Goal: Task Accomplishment & Management: Use online tool/utility

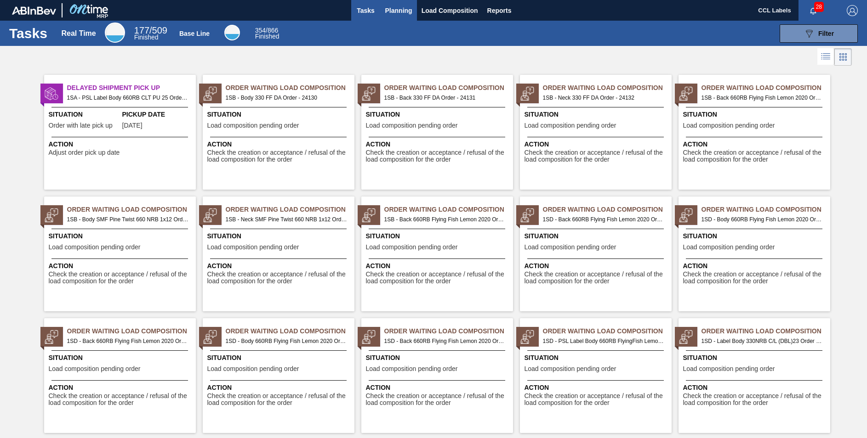
click at [394, 10] on span "Planning" at bounding box center [398, 10] width 27 height 11
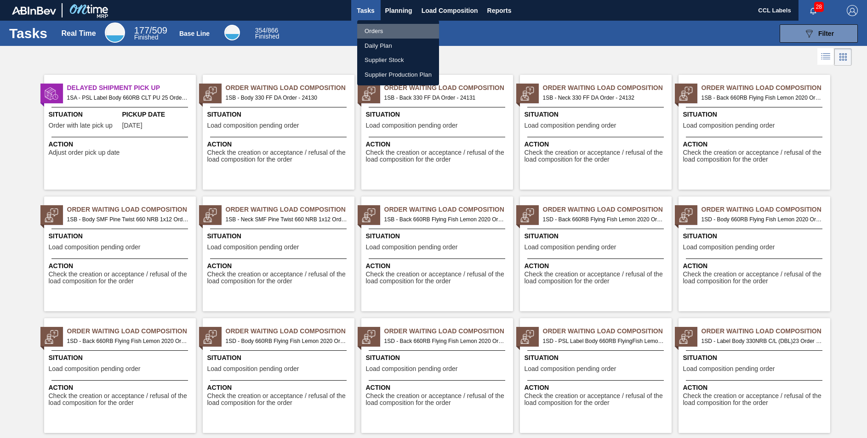
click at [375, 32] on li "Orders" at bounding box center [398, 31] width 82 height 15
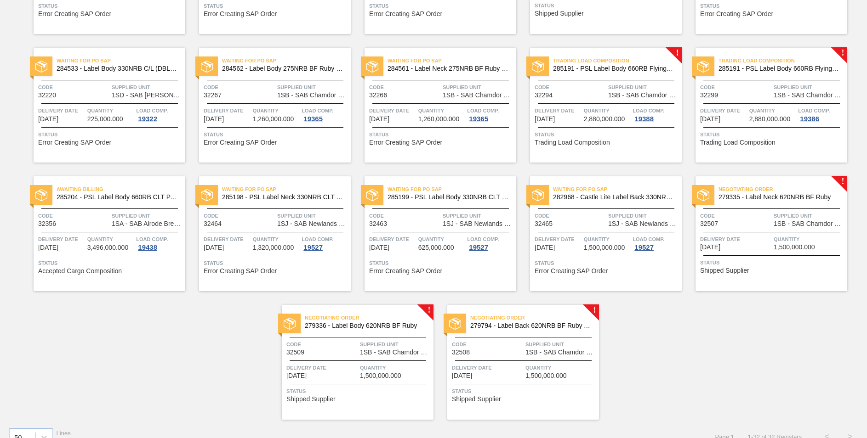
scroll to position [567, 0]
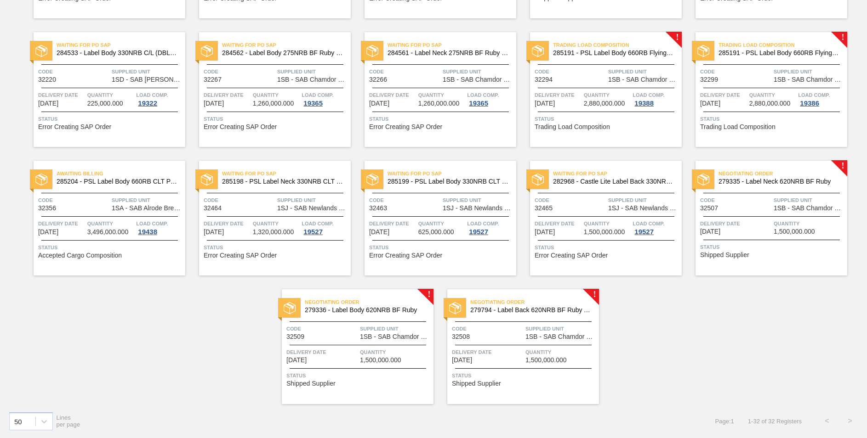
click at [383, 309] on span "279336 - Label Body 620NRB BF Ruby" at bounding box center [365, 310] width 121 height 7
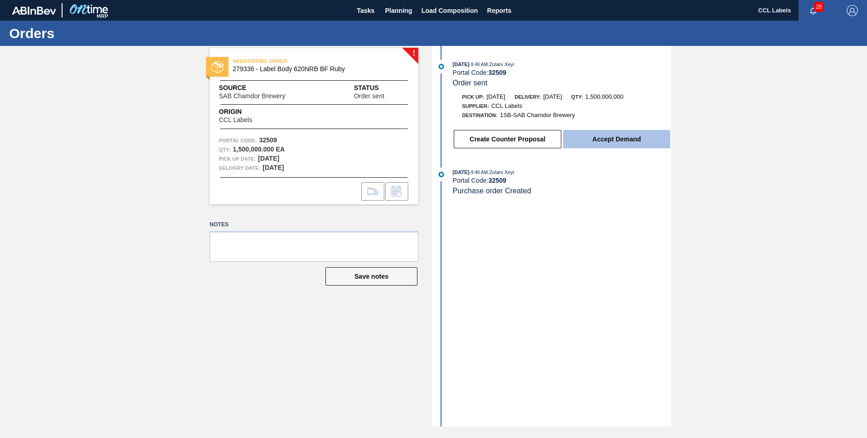
click at [597, 142] on button "Accept Demand" at bounding box center [616, 139] width 107 height 18
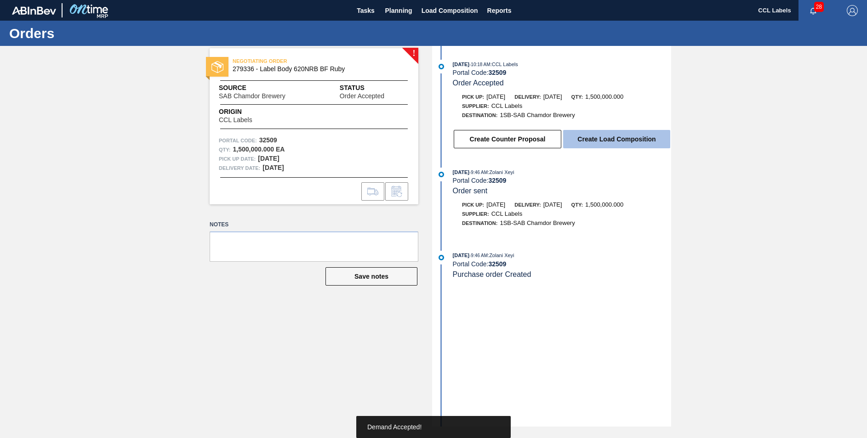
click at [634, 134] on button "Create Load Composition" at bounding box center [616, 139] width 107 height 18
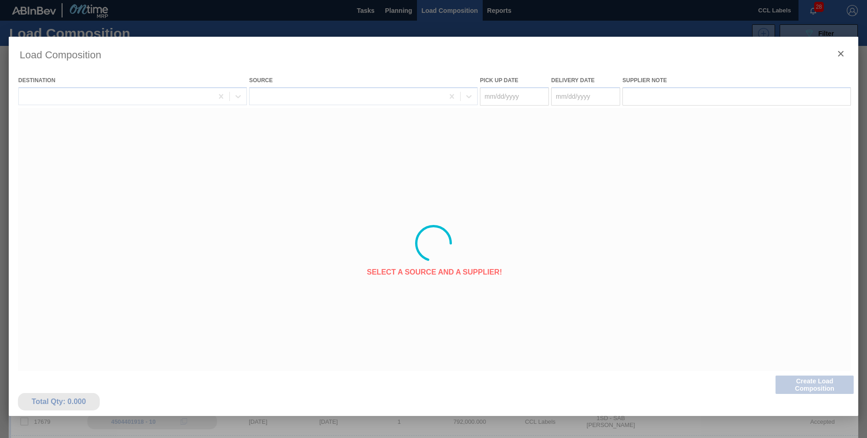
type Date "[DATE]"
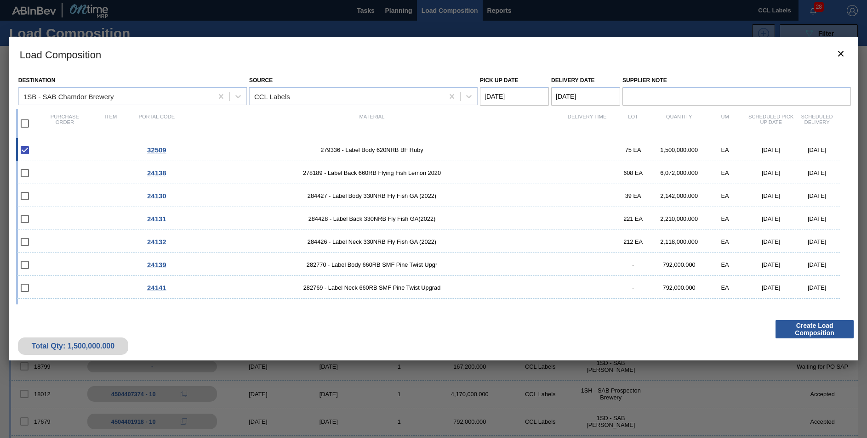
click at [569, 100] on Date "[DATE]" at bounding box center [585, 96] width 69 height 18
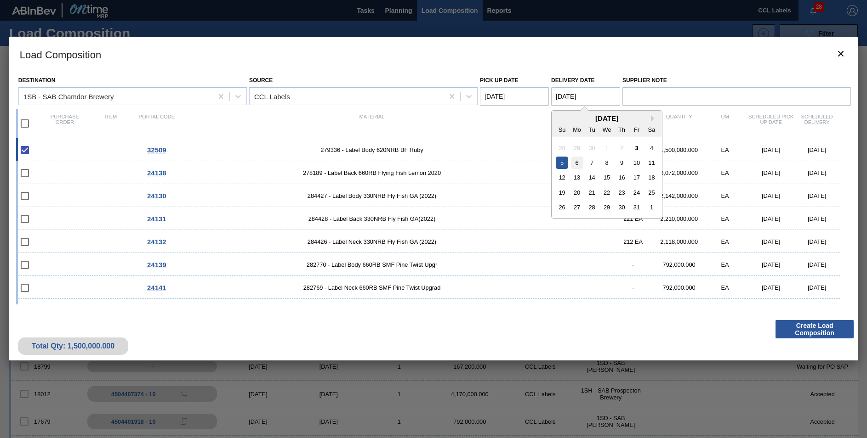
click at [576, 163] on div "6" at bounding box center [577, 163] width 12 height 12
type Date "[DATE]"
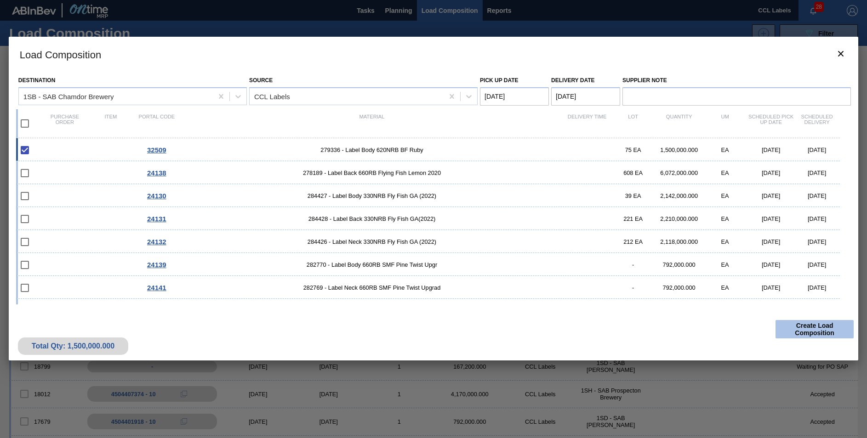
click at [824, 328] on button "Create Load Composition" at bounding box center [814, 329] width 78 height 18
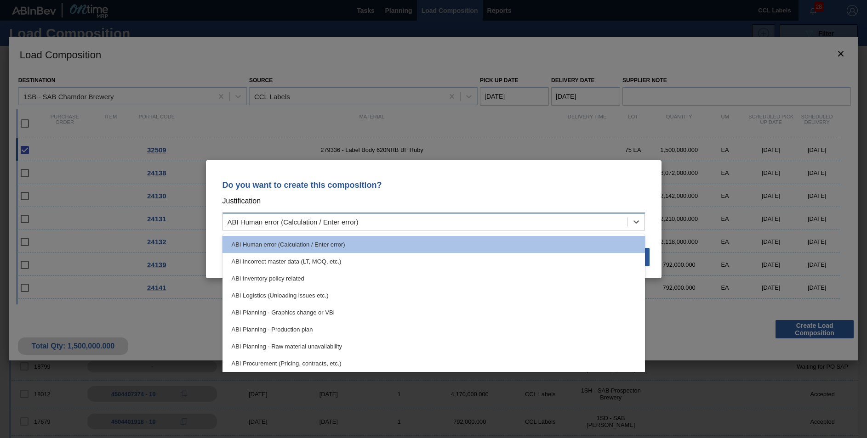
click at [323, 227] on div "ABI Human error (Calculation / Enter error)" at bounding box center [425, 221] width 404 height 13
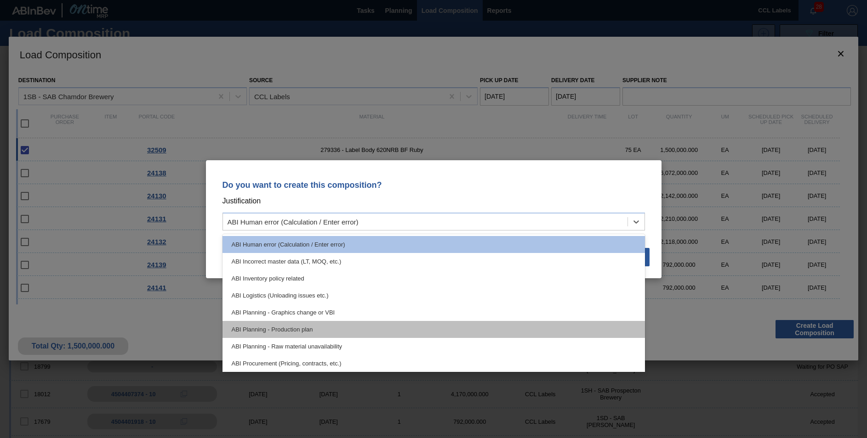
click at [317, 323] on div "ABI Planning - Production plan" at bounding box center [433, 329] width 422 height 17
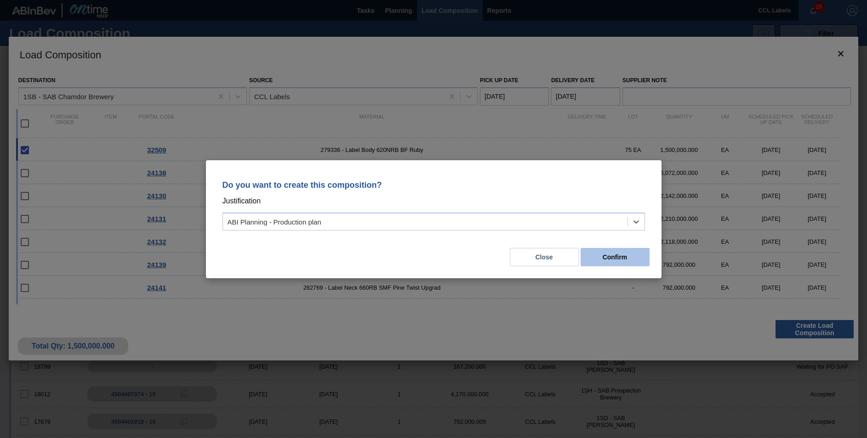
click at [634, 257] on button "Confirm" at bounding box center [614, 257] width 69 height 18
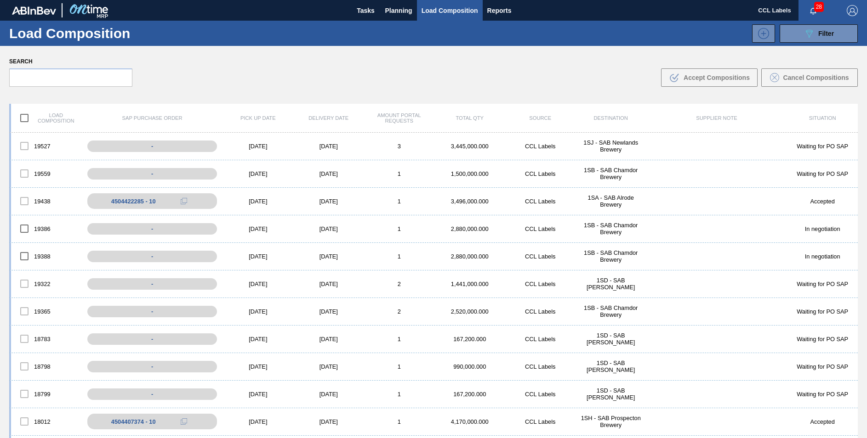
click at [385, 31] on div "089F7B8B-B2A5-4AFE-B5C0-19BA573D28AC Filter" at bounding box center [511, 33] width 702 height 18
click at [390, 16] on button "Planning" at bounding box center [399, 10] width 36 height 21
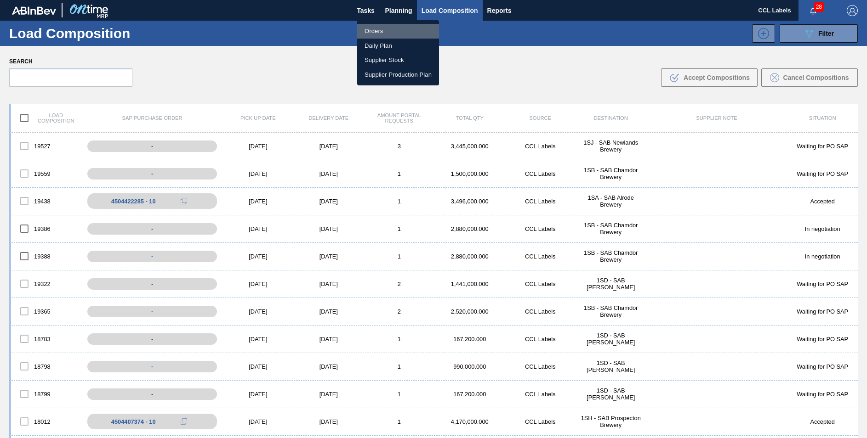
click at [383, 30] on li "Orders" at bounding box center [398, 31] width 82 height 15
click at [371, 34] on li "Orders" at bounding box center [398, 31] width 82 height 15
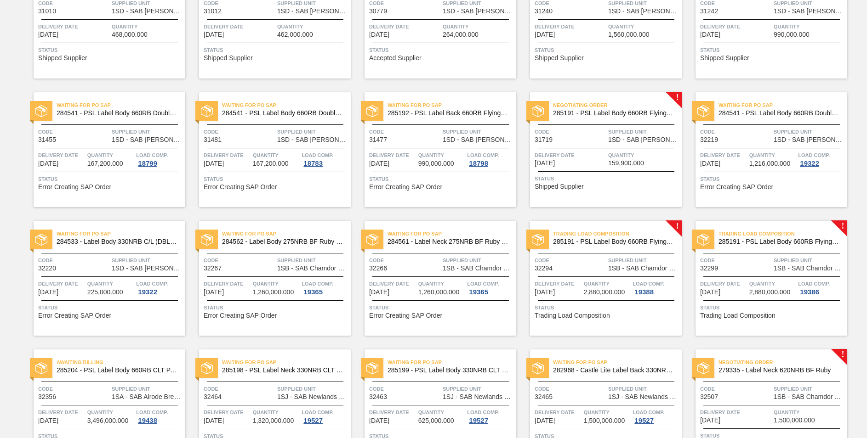
scroll to position [506, 0]
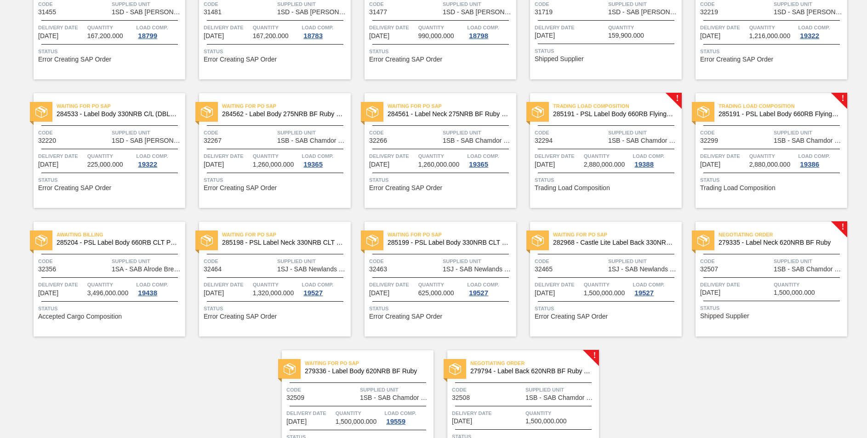
click at [523, 374] on span "279794 - Label Back 620NRB BF Ruby Apple 1x12" at bounding box center [530, 371] width 121 height 7
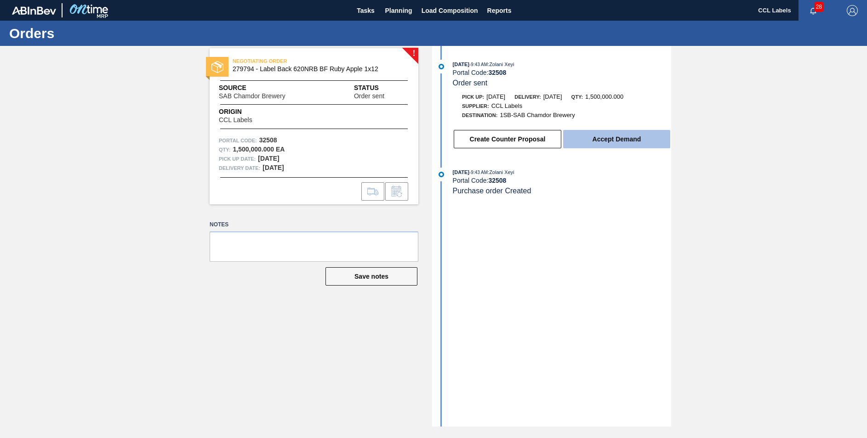
click at [614, 138] on button "Accept Demand" at bounding box center [616, 139] width 107 height 18
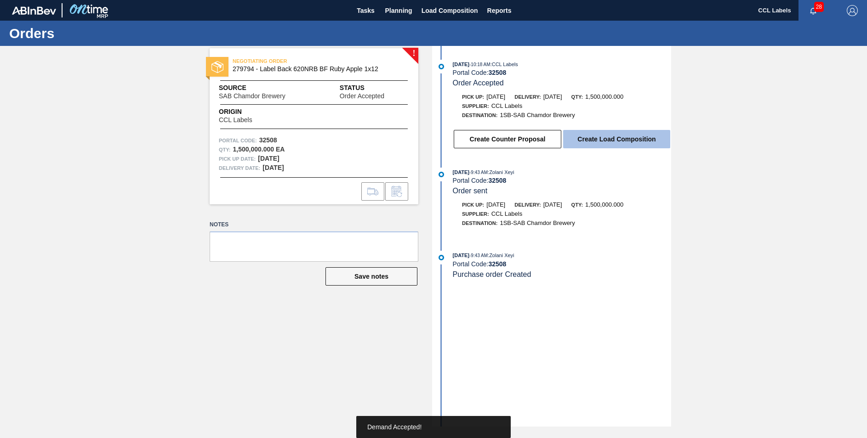
click at [589, 143] on button "Create Load Composition" at bounding box center [616, 139] width 107 height 18
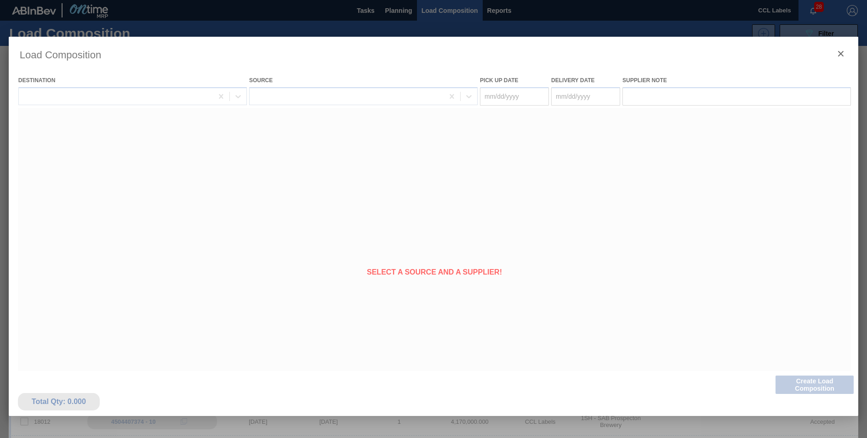
type Date "[DATE]"
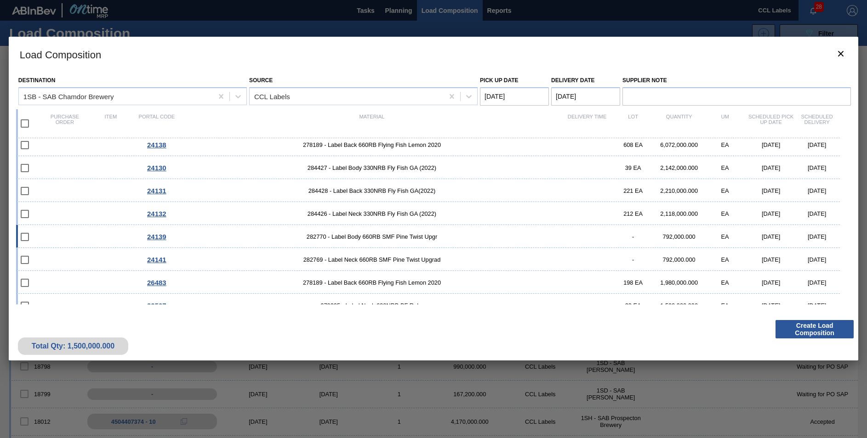
scroll to position [40, 0]
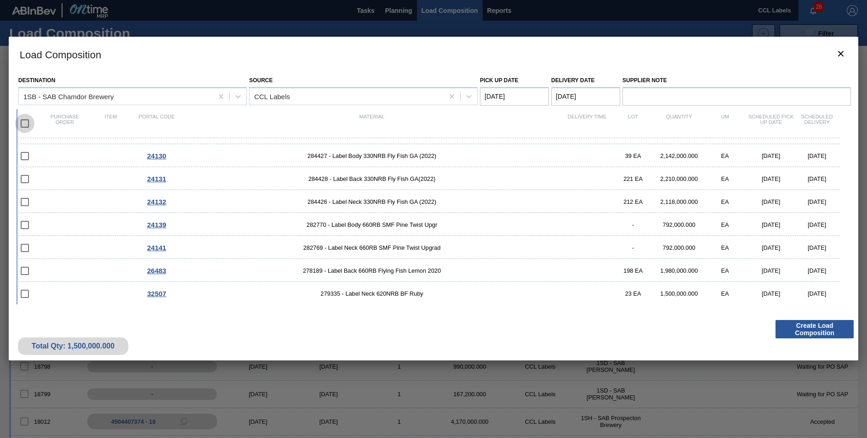
drag, startPoint x: 25, startPoint y: 119, endPoint x: 169, endPoint y: 147, distance: 146.6
click at [25, 119] on input "checkbox" at bounding box center [24, 123] width 19 height 19
checkbox input "true"
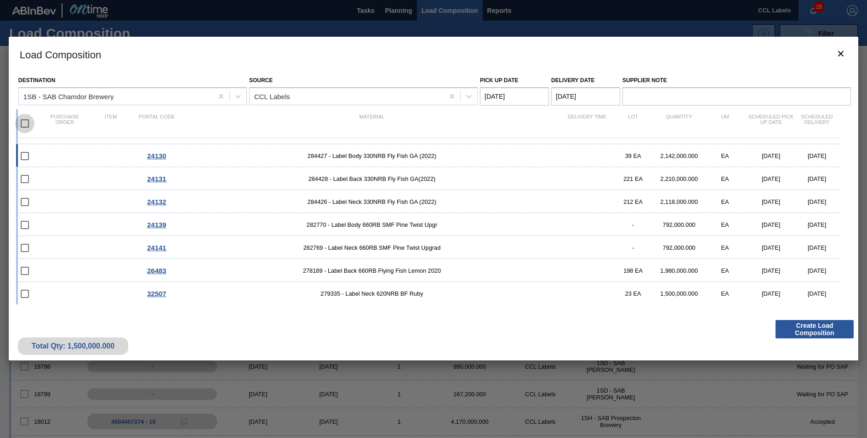
checkbox input "true"
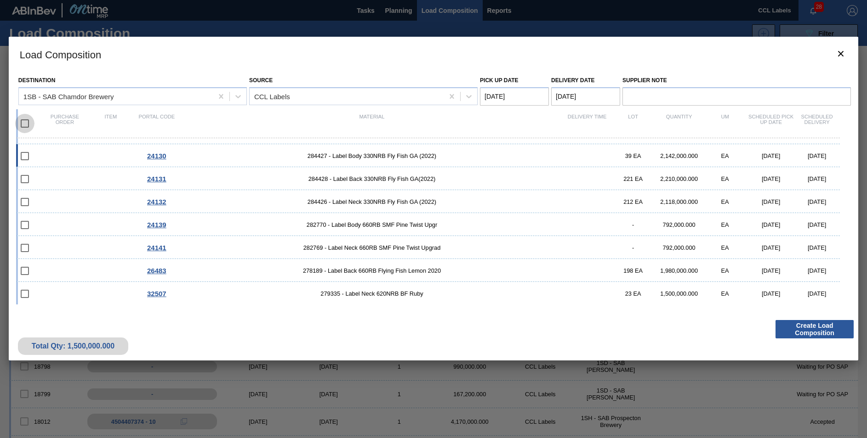
checkbox input "true"
click at [351, 182] on span "284428 - Label Back 330NRB Fly Fish GA(2022)" at bounding box center [372, 179] width 384 height 7
checkbox input "false"
click at [345, 205] on span "284426 - Label Neck 330NRB Fly Fish GA (2022)" at bounding box center [372, 202] width 384 height 7
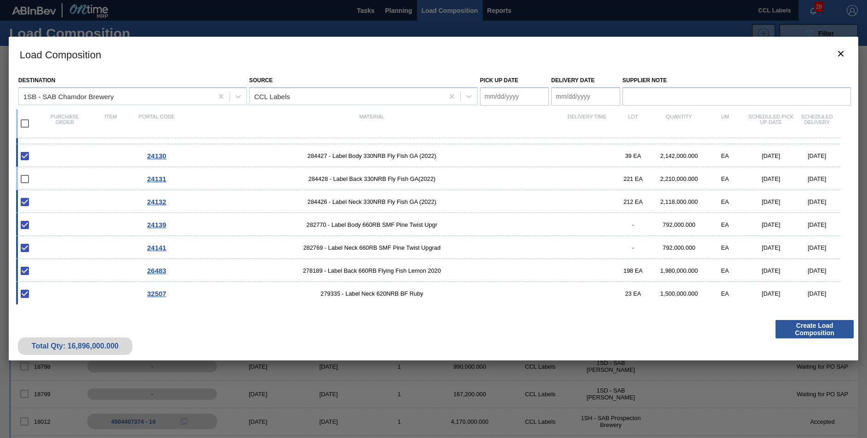
checkbox input "false"
click at [344, 216] on div "24139 282770 - Label Body 660RB SMF Pine Twist Upgr - 792,000.000 EA [DATE] [DA…" at bounding box center [428, 224] width 824 height 23
checkbox input "false"
drag, startPoint x: 352, startPoint y: 247, endPoint x: 355, endPoint y: 264, distance: 17.3
click at [352, 248] on span "282769 - Label Neck 660RB SMF Pine Twist Upgrad" at bounding box center [372, 248] width 384 height 7
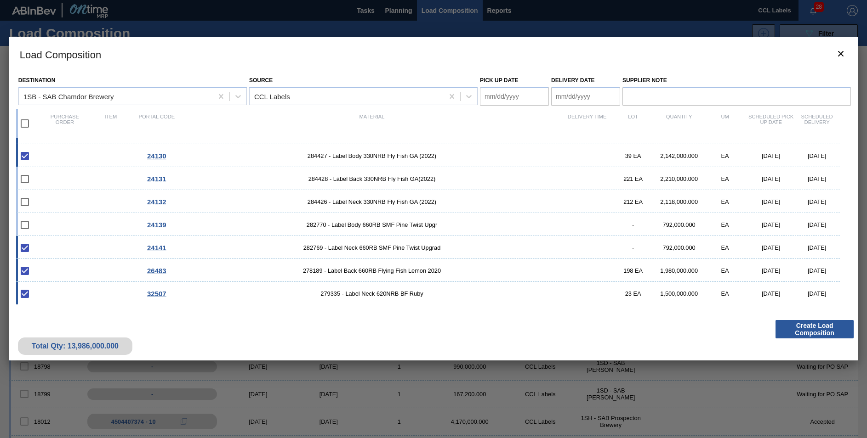
checkbox input "false"
click at [355, 268] on span "278189 - Label Back 660RB Flying Fish Lemon 2020" at bounding box center [372, 270] width 384 height 7
checkbox input "false"
click at [377, 295] on span "279335 - Label Neck 620NRB BF Ruby" at bounding box center [372, 293] width 384 height 7
checkbox input "false"
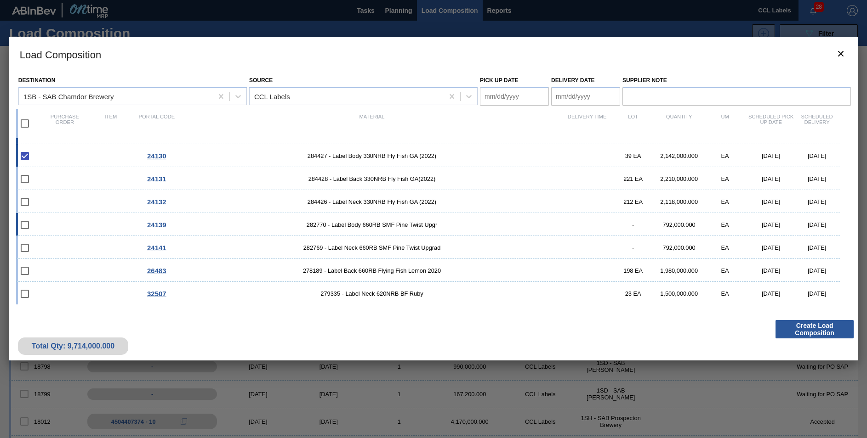
scroll to position [0, 0]
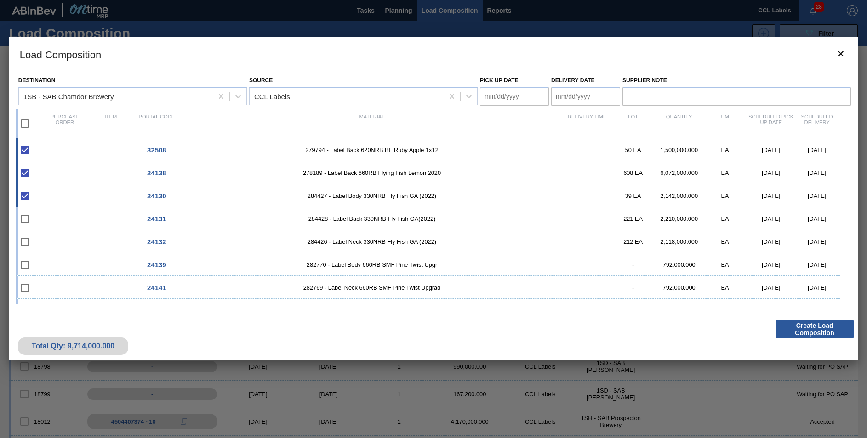
click at [372, 171] on span "278189 - Label Back 660RB Flying Fish Lemon 2020" at bounding box center [372, 173] width 384 height 7
checkbox input "false"
click at [373, 196] on span "284427 - Label Body 330NRB Fly Fish GA (2022)" at bounding box center [372, 196] width 384 height 7
type Date "[DATE]"
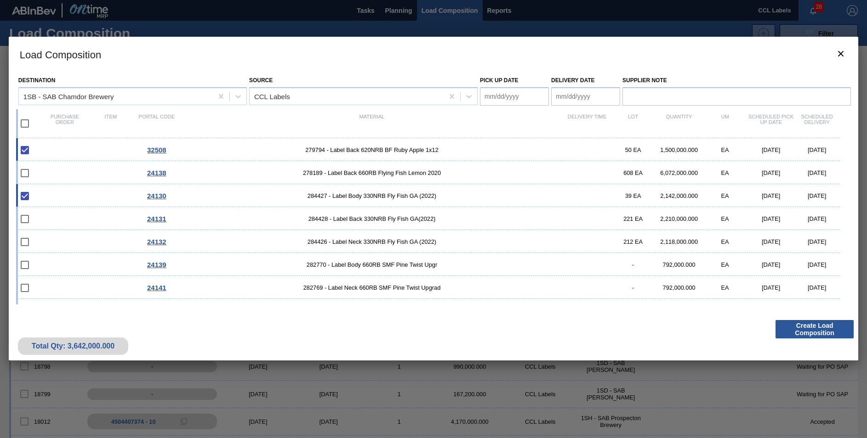
checkbox input "false"
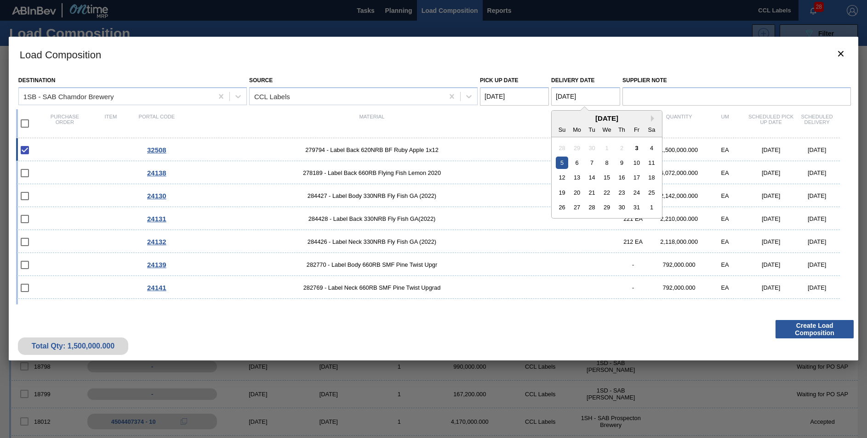
click at [565, 95] on Date "[DATE]" at bounding box center [585, 96] width 69 height 18
drag, startPoint x: 574, startPoint y: 165, endPoint x: 579, endPoint y: 166, distance: 4.8
click at [575, 165] on div "6" at bounding box center [577, 163] width 12 height 12
type Date "[DATE]"
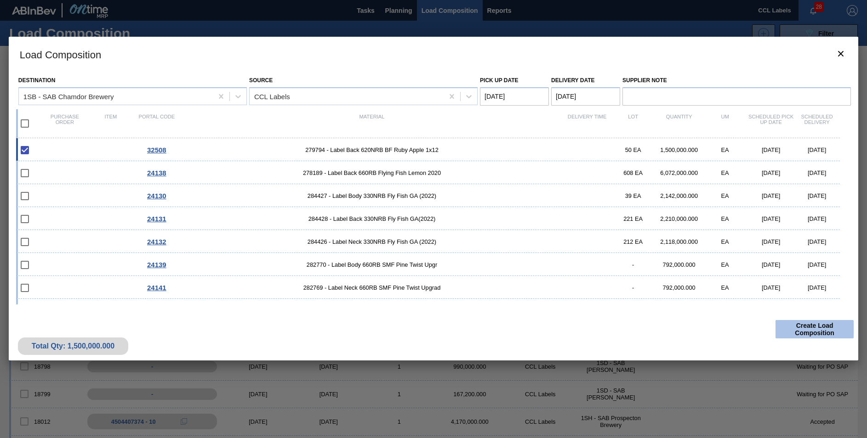
click at [821, 334] on button "Create Load Composition" at bounding box center [814, 329] width 78 height 18
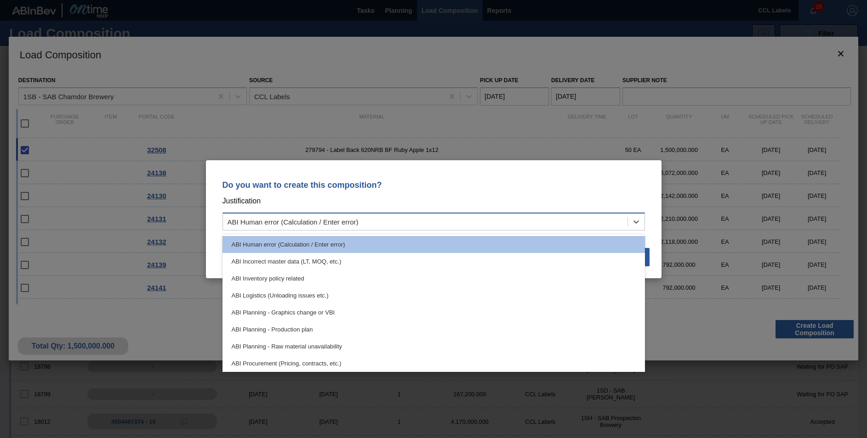
click at [370, 230] on div "ABI Human error (Calculation / Enter error)" at bounding box center [433, 222] width 422 height 18
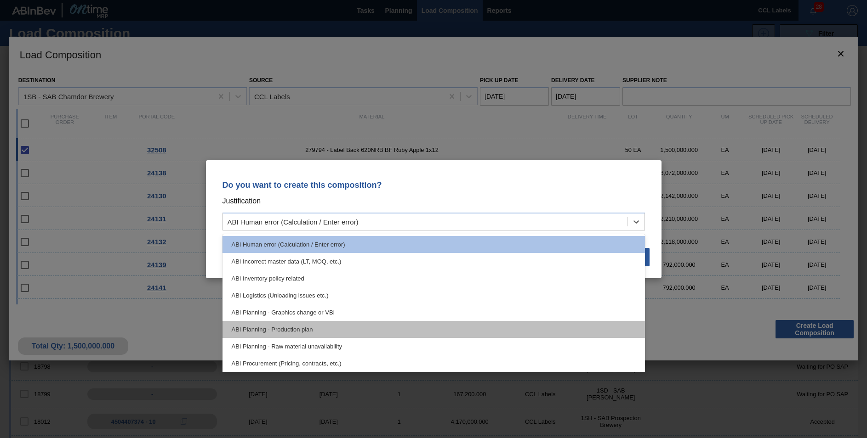
click at [325, 330] on div "ABI Planning - Production plan" at bounding box center [433, 329] width 422 height 17
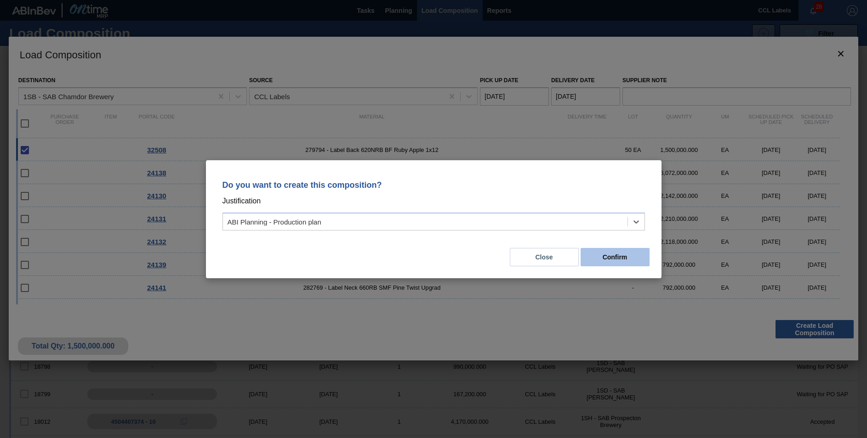
click at [611, 259] on button "Confirm" at bounding box center [614, 257] width 69 height 18
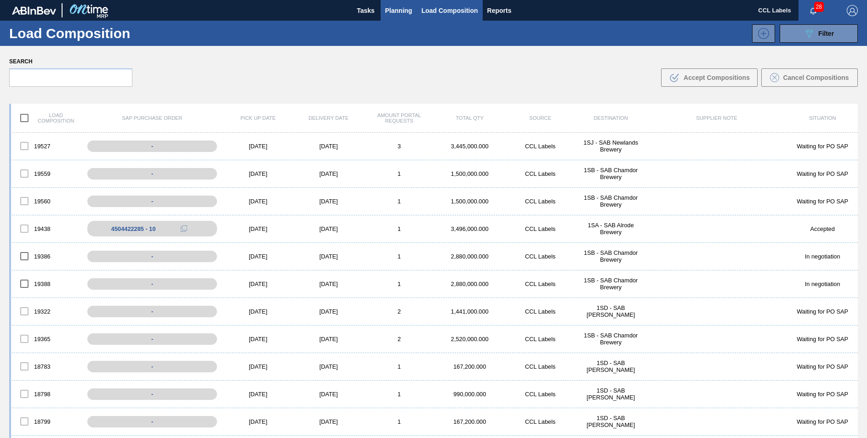
click at [401, 6] on span "Planning" at bounding box center [398, 10] width 27 height 11
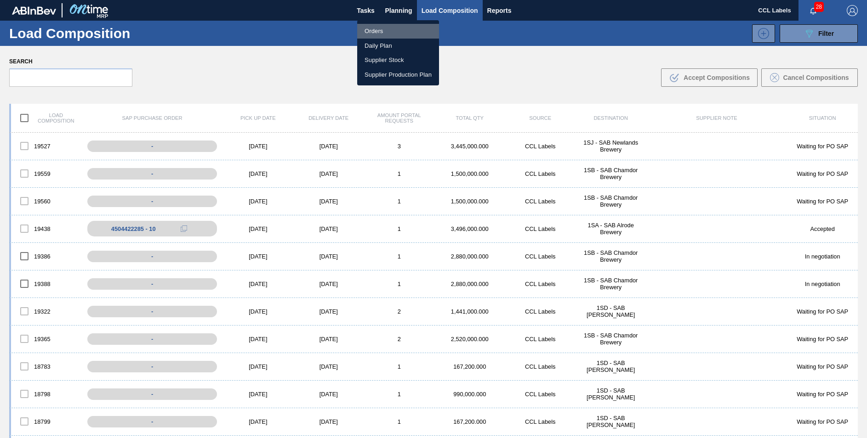
click at [382, 28] on li "Orders" at bounding box center [398, 31] width 82 height 15
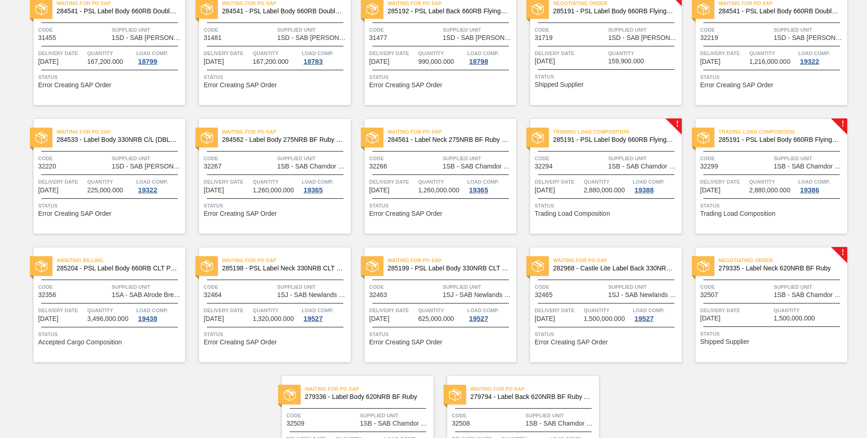
scroll to position [475, 0]
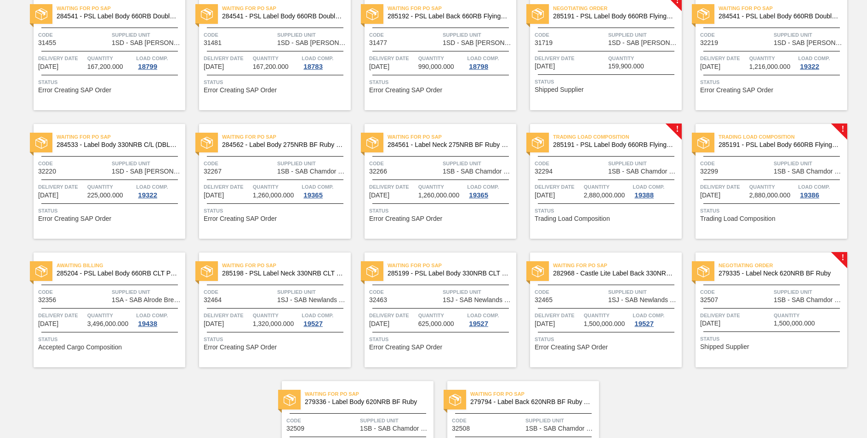
click at [779, 270] on span "Negotiating Order" at bounding box center [782, 265] width 129 height 9
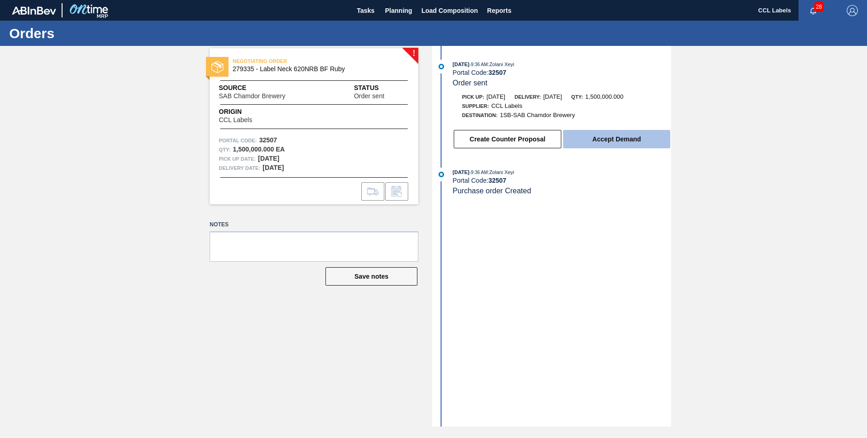
click at [607, 134] on button "Accept Demand" at bounding box center [616, 139] width 107 height 18
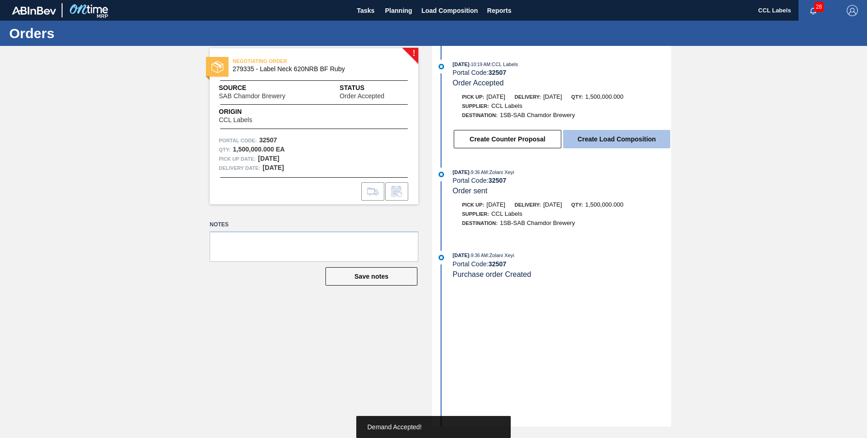
click at [605, 131] on button "Create Load Composition" at bounding box center [616, 139] width 107 height 18
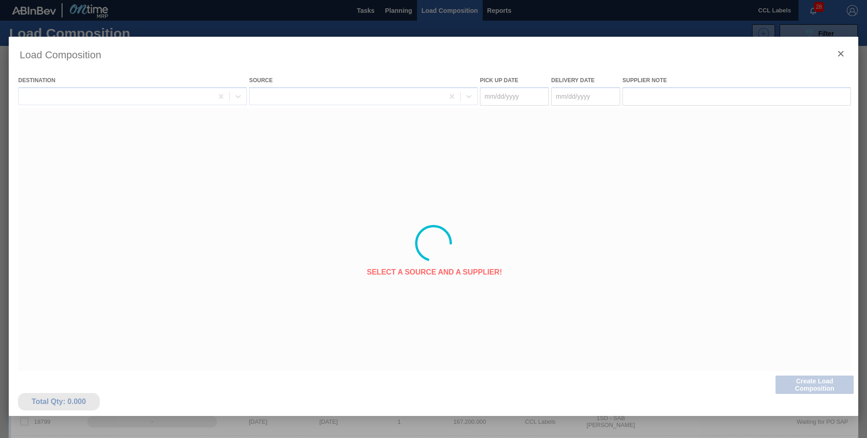
type Date "[DATE]"
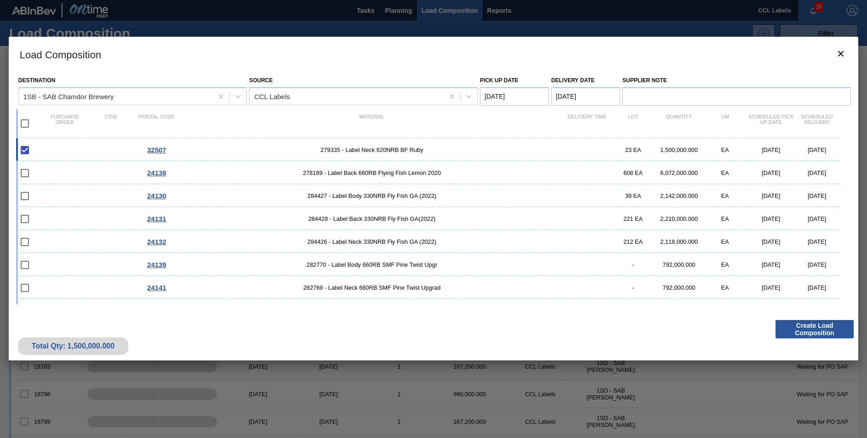
click at [28, 119] on input "checkbox" at bounding box center [24, 123] width 19 height 19
checkbox input "true"
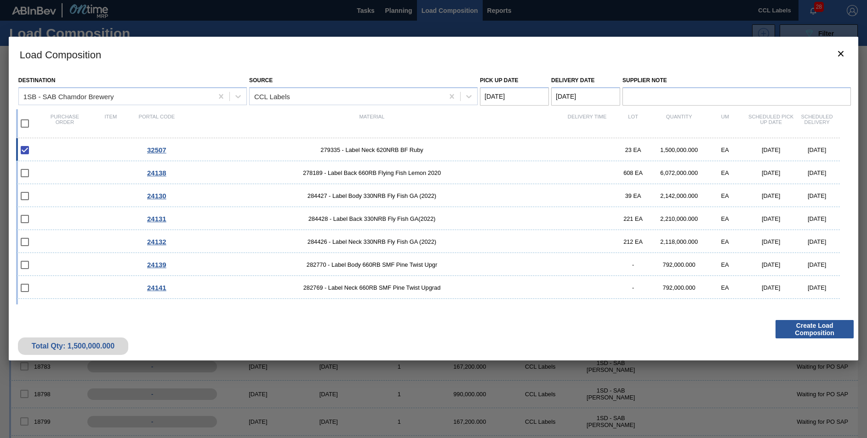
checkbox input "true"
click at [356, 167] on div "24138 278189 - Label Back 660RB Flying Fish Lemon 2020 608 EA 6,072,000.000 EA …" at bounding box center [428, 172] width 824 height 23
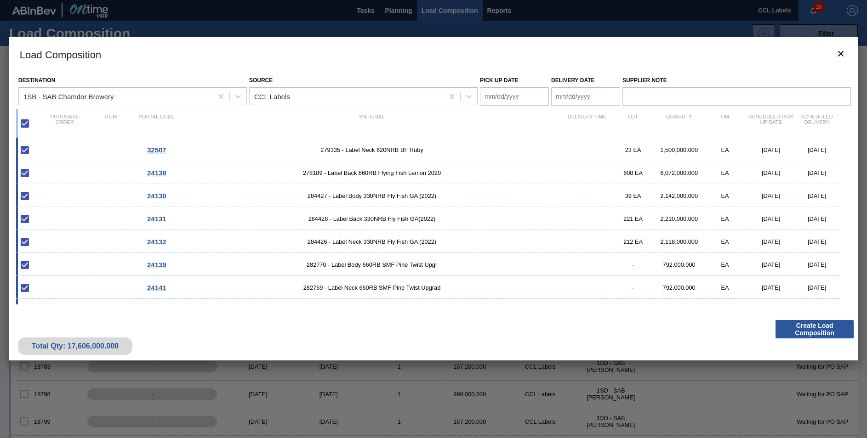
checkbox input "false"
click at [370, 198] on span "284427 - Label Body 330NRB Fly Fish GA (2022)" at bounding box center [372, 196] width 384 height 7
checkbox input "false"
click at [371, 217] on span "284428 - Label Back 330NRB Fly Fish GA(2022)" at bounding box center [372, 219] width 384 height 7
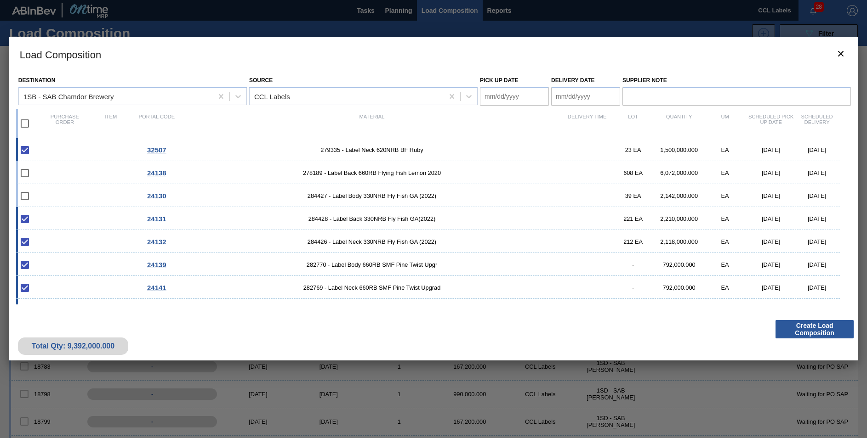
checkbox input "false"
click at [374, 237] on div "24132 284426 - Label Neck 330NRB Fly Fish GA (2022) 212 EA 2,118,000.000 EA [DA…" at bounding box center [428, 241] width 824 height 23
checkbox input "false"
drag, startPoint x: 381, startPoint y: 264, endPoint x: 383, endPoint y: 275, distance: 10.8
click at [381, 265] on span "282770 - Label Body 660RB SMF Pine Twist Upgr" at bounding box center [372, 265] width 384 height 7
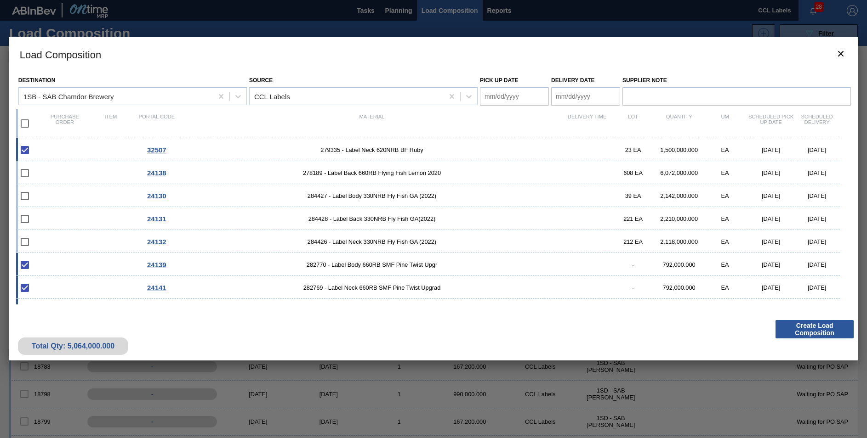
checkbox input "false"
drag, startPoint x: 385, startPoint y: 288, endPoint x: 393, endPoint y: 284, distance: 9.5
click at [385, 289] on span "282769 - Label Neck 660RB SMF Pine Twist Upgrad" at bounding box center [372, 287] width 384 height 7
checkbox input "false"
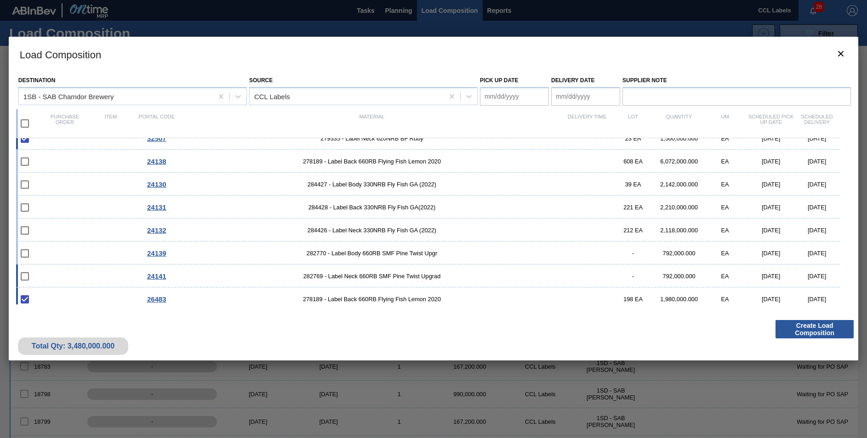
scroll to position [17, 0]
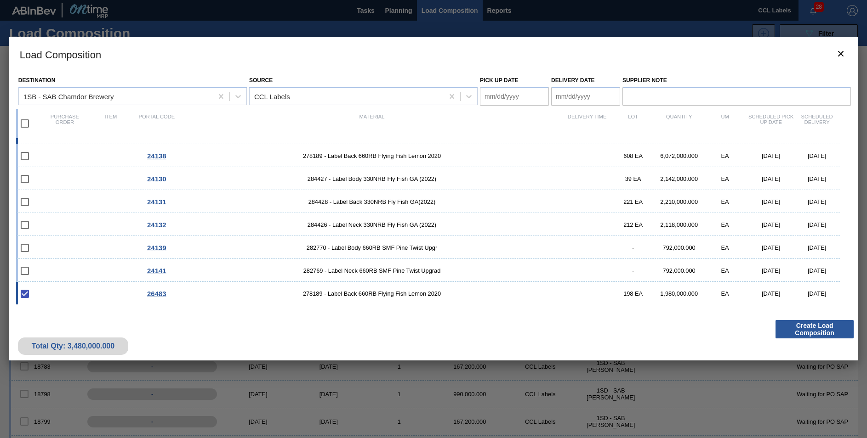
click at [391, 296] on span "278189 - Label Back 660RB Flying Fish Lemon 2020" at bounding box center [372, 293] width 384 height 7
type Date "[DATE]"
checkbox input "false"
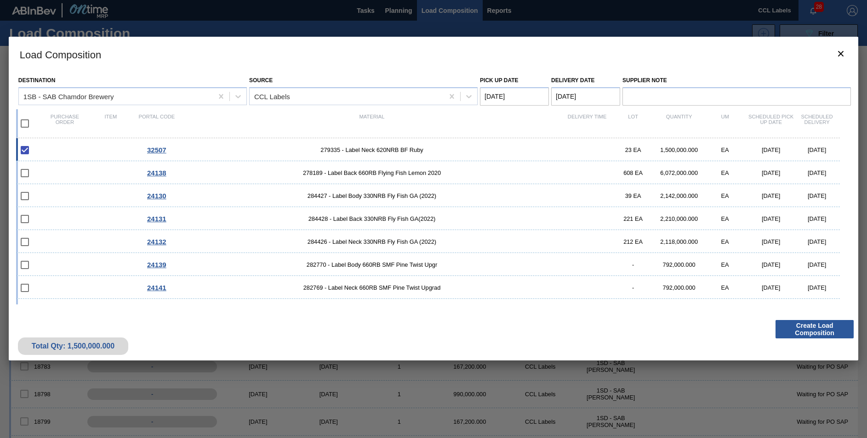
click at [573, 93] on Date "[DATE]" at bounding box center [585, 96] width 69 height 18
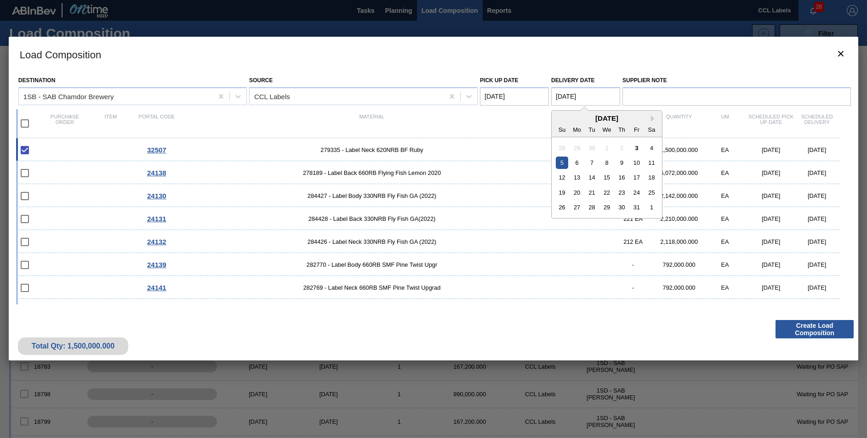
click at [577, 158] on div "6" at bounding box center [577, 163] width 12 height 12
type Date "[DATE]"
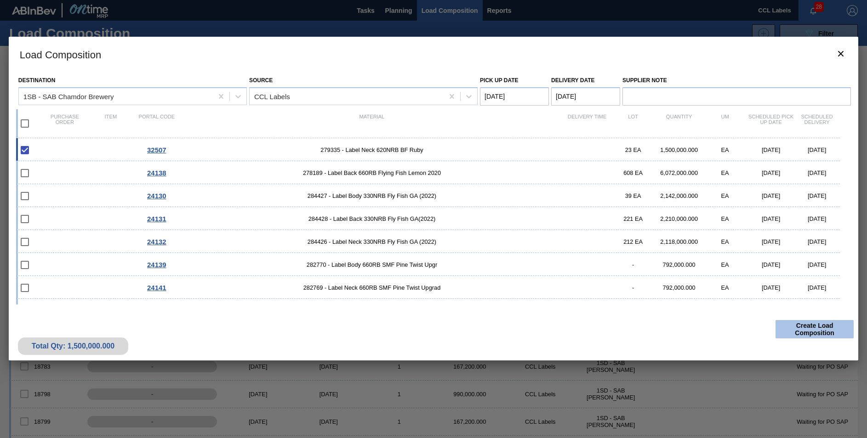
click at [810, 323] on button "Create Load Composition" at bounding box center [814, 329] width 78 height 18
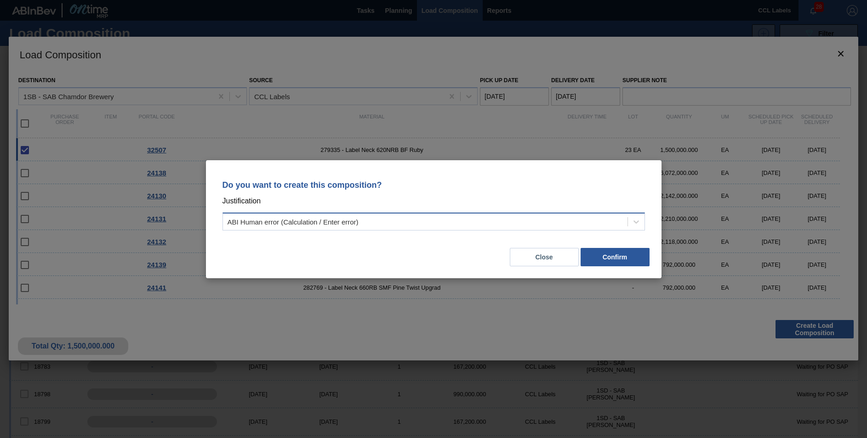
click at [481, 220] on div "ABI Human error (Calculation / Enter error)" at bounding box center [425, 221] width 404 height 13
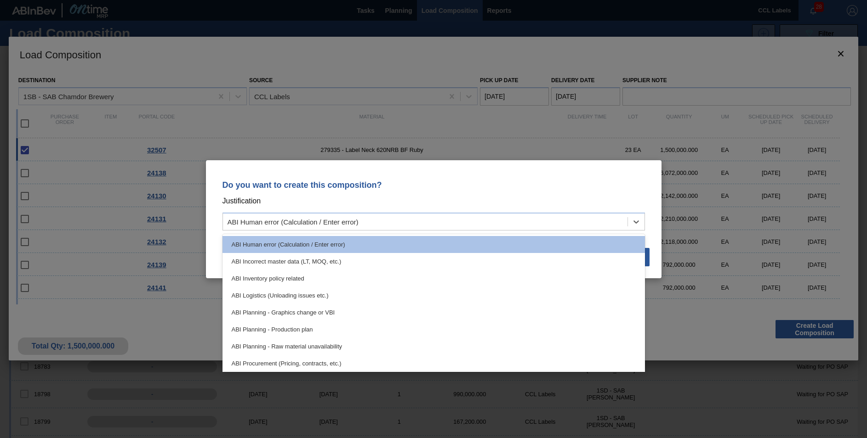
drag, startPoint x: 296, startPoint y: 329, endPoint x: 438, endPoint y: 311, distance: 142.2
click at [297, 329] on div "ABI Planning - Production plan" at bounding box center [433, 329] width 422 height 17
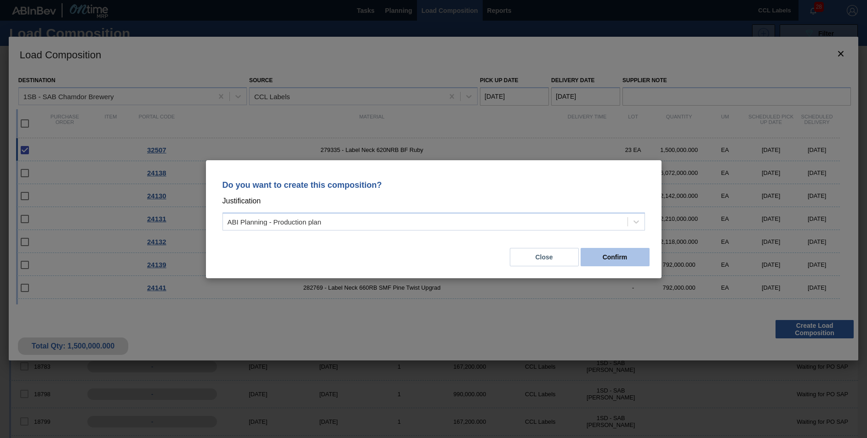
click at [613, 259] on button "Confirm" at bounding box center [614, 257] width 69 height 18
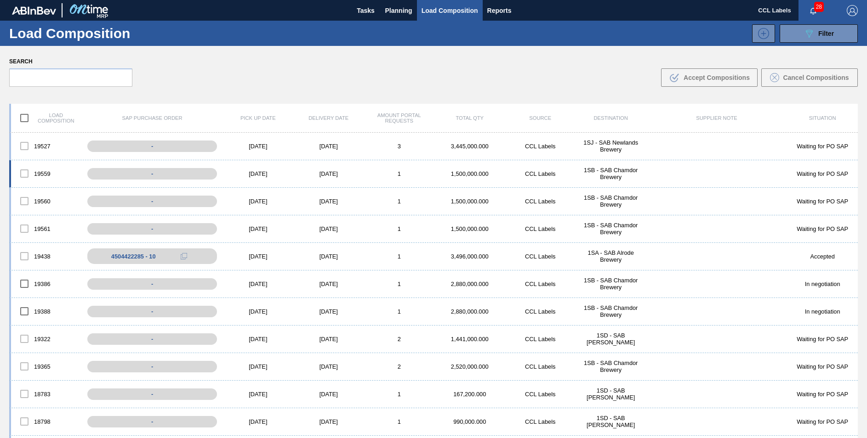
click at [469, 178] on div "19559 - [DATE] [DATE] 1 1,500,000.000 CCL Labels 1SB - SAB Chamdor Brewery Wait…" at bounding box center [433, 174] width 848 height 28
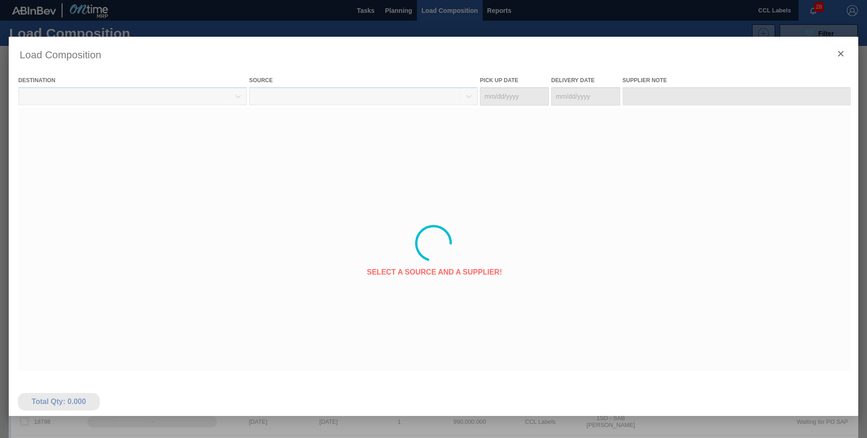
type Date "[DATE]"
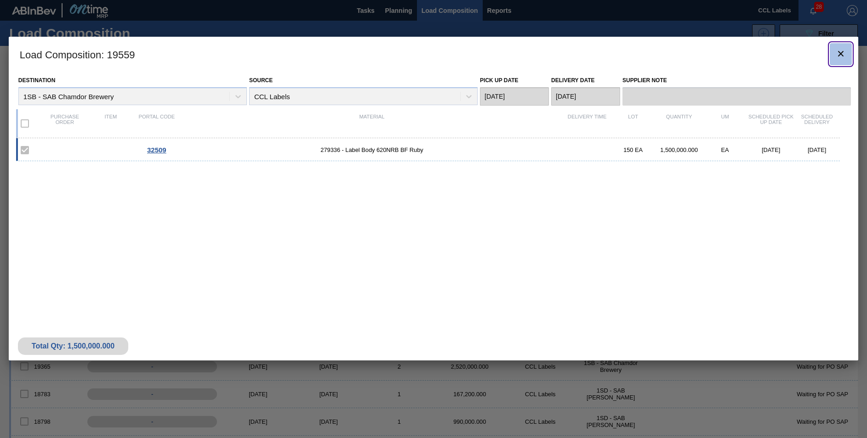
click at [840, 54] on icon "botão de ícone" at bounding box center [841, 54] width 6 height 6
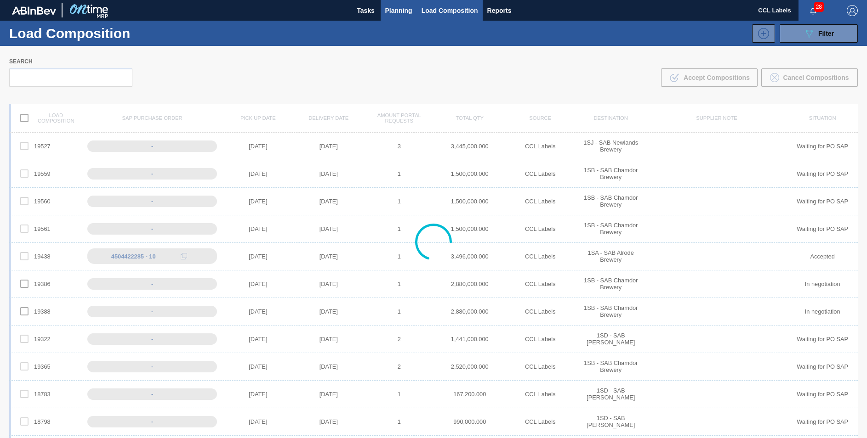
click at [403, 9] on span "Planning" at bounding box center [398, 10] width 27 height 11
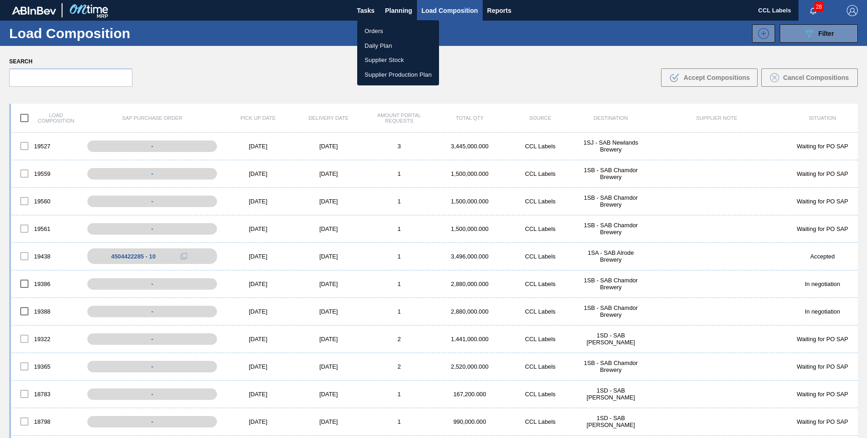
click at [377, 32] on li "Orders" at bounding box center [398, 31] width 82 height 15
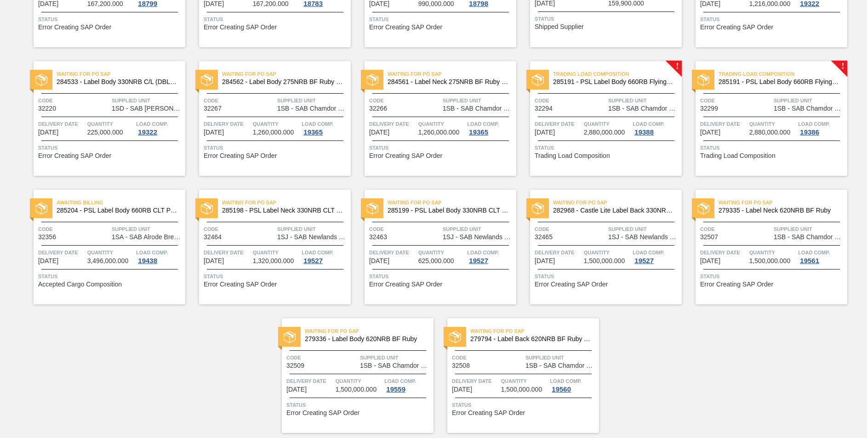
scroll to position [567, 0]
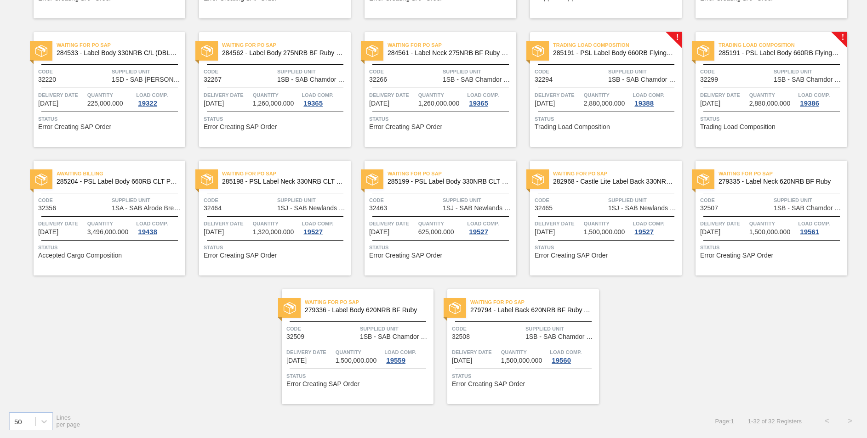
click at [558, 305] on span "Waiting for PO SAP" at bounding box center [534, 302] width 129 height 9
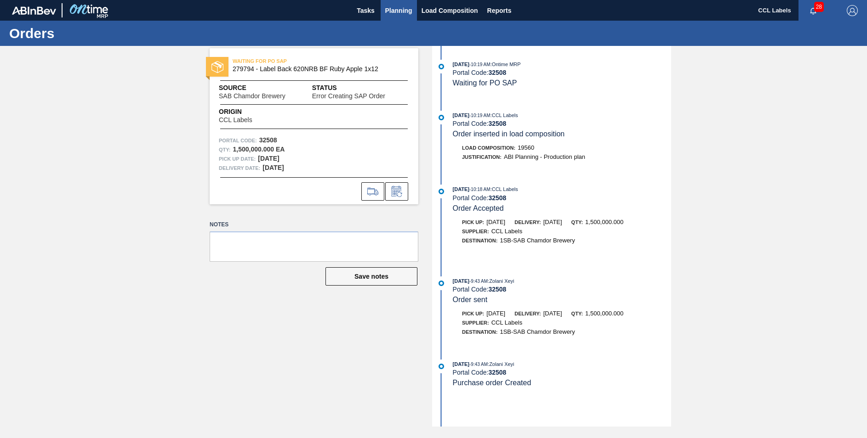
click at [395, 11] on span "Planning" at bounding box center [398, 10] width 27 height 11
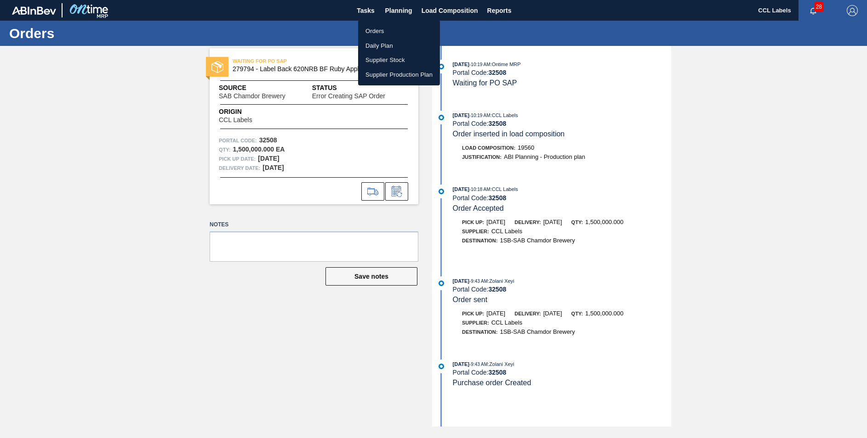
click at [377, 29] on li "Orders" at bounding box center [399, 31] width 82 height 15
